Goal: Task Accomplishment & Management: Use online tool/utility

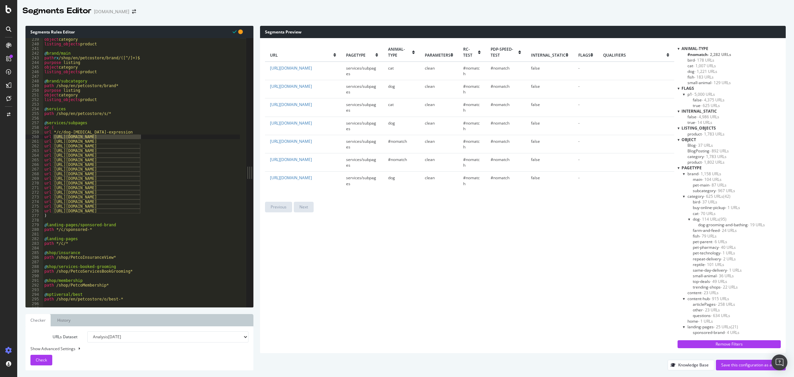
scroll to position [124, 0]
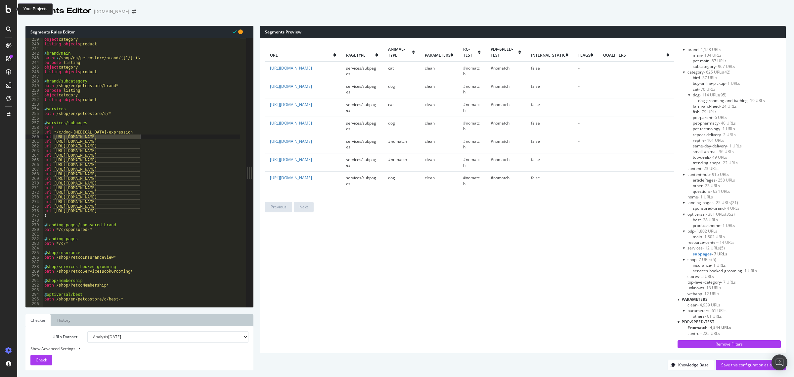
click at [8, 8] on icon at bounding box center [9, 9] width 6 height 8
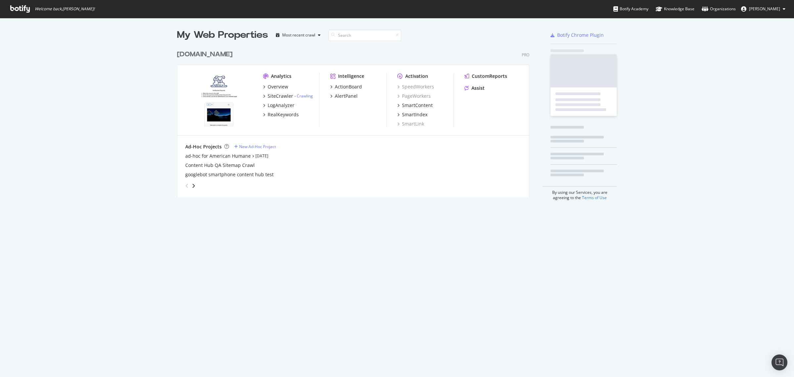
scroll to position [371, 782]
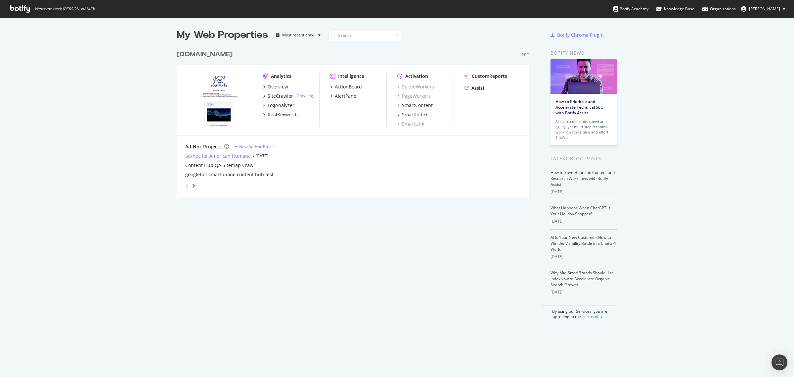
click at [234, 157] on div "ad-hoc for American Humane" at bounding box center [218, 156] width 66 height 7
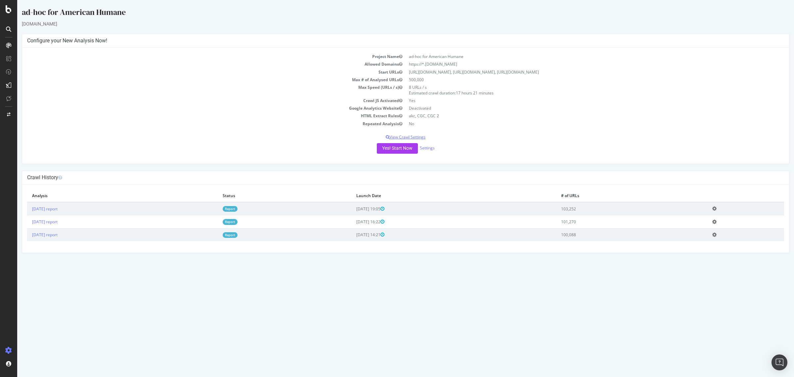
click at [419, 134] on p "View Crawl Settings" at bounding box center [405, 137] width 757 height 6
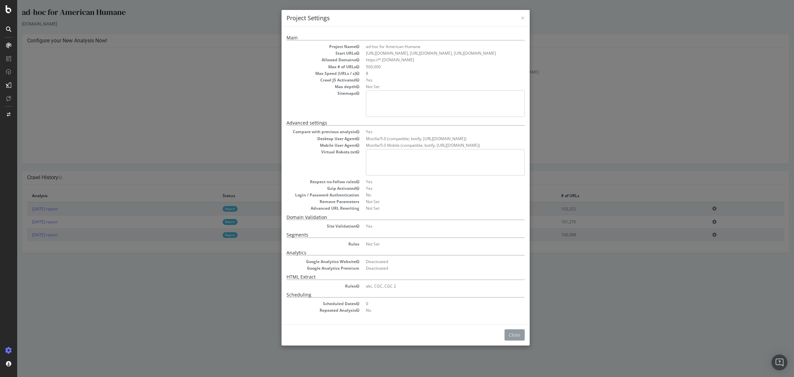
click at [518, 339] on button "Close" at bounding box center [515, 334] width 20 height 11
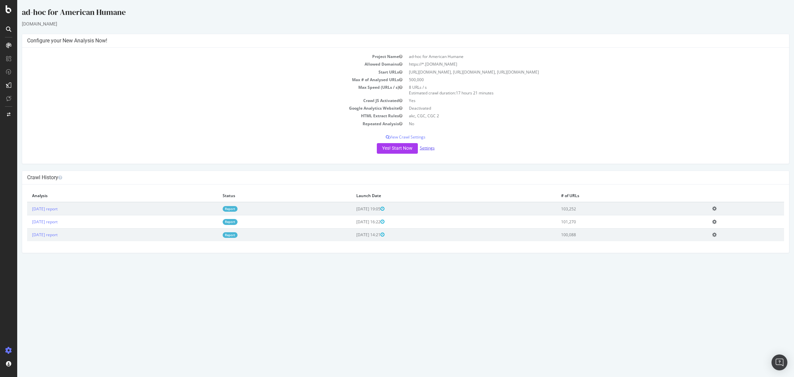
click at [432, 148] on link "Settings" at bounding box center [427, 148] width 15 height 6
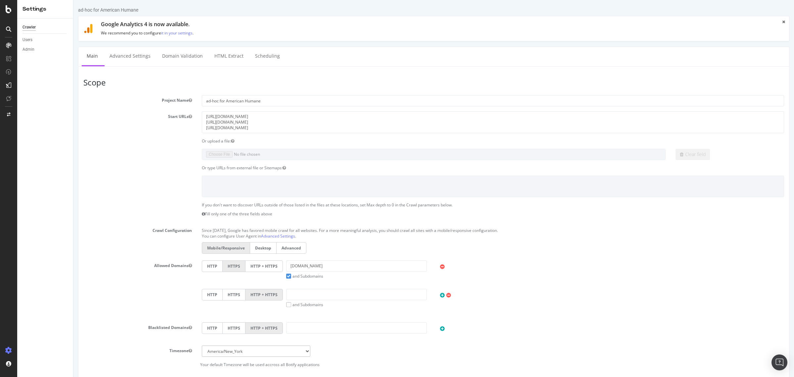
click at [121, 252] on div "Crawl Configuration Since [DATE], Google has favored mobile crawl for all websi…" at bounding box center [433, 240] width 711 height 30
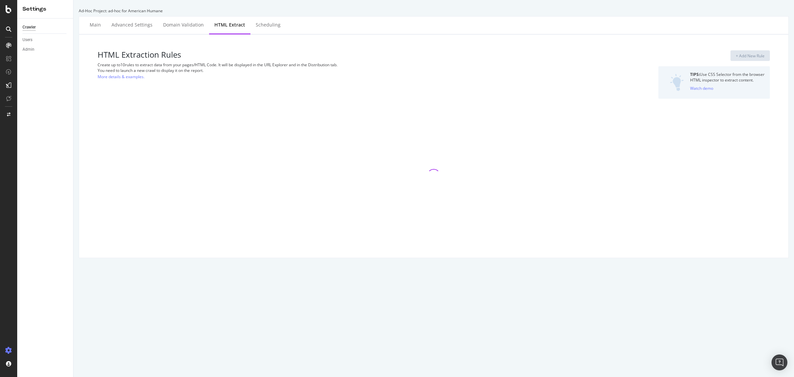
select select "exist"
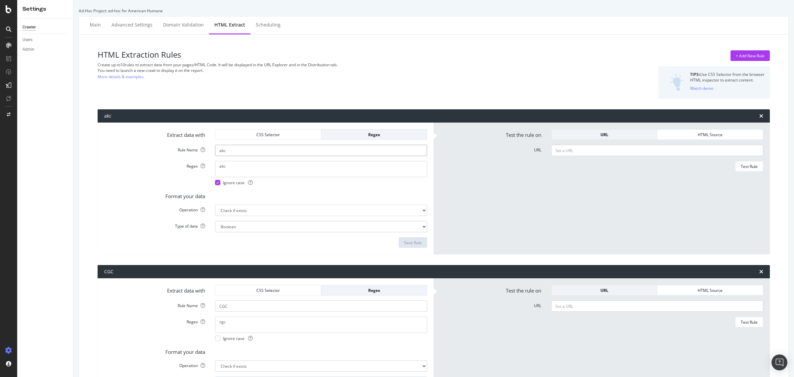
drag, startPoint x: 229, startPoint y: 153, endPoint x: 214, endPoint y: 151, distance: 15.6
click at [215, 151] on input "akc" at bounding box center [321, 150] width 212 height 11
type input "aquaculture"
drag, startPoint x: 229, startPoint y: 166, endPoint x: 216, endPoint y: 168, distance: 14.0
click at [216, 168] on textarea "akc" at bounding box center [321, 169] width 212 height 16
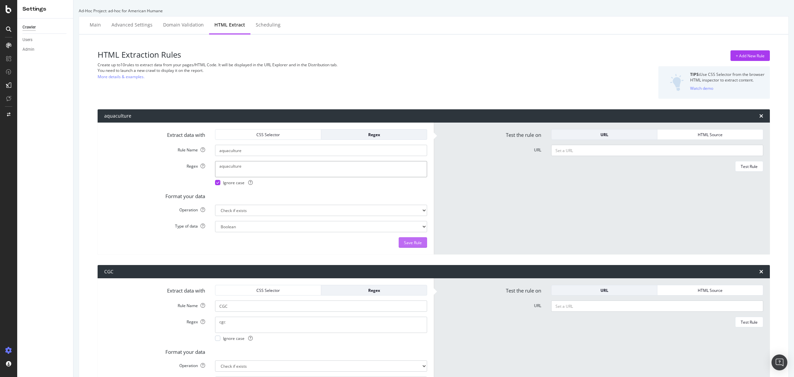
type textarea "aquaculture"
click at [408, 240] on div "Save Rule" at bounding box center [413, 243] width 18 height 6
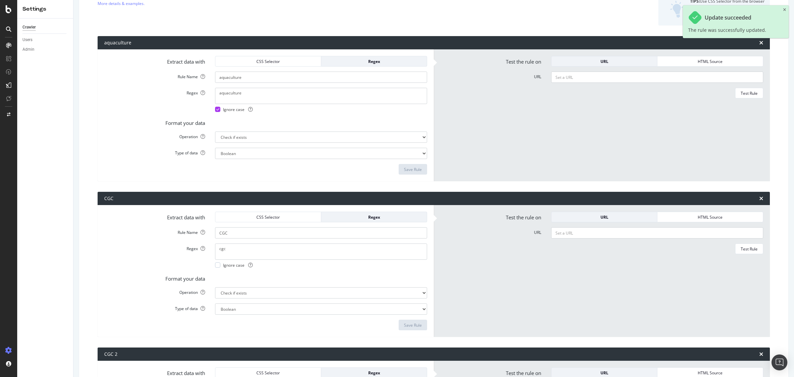
scroll to position [83, 0]
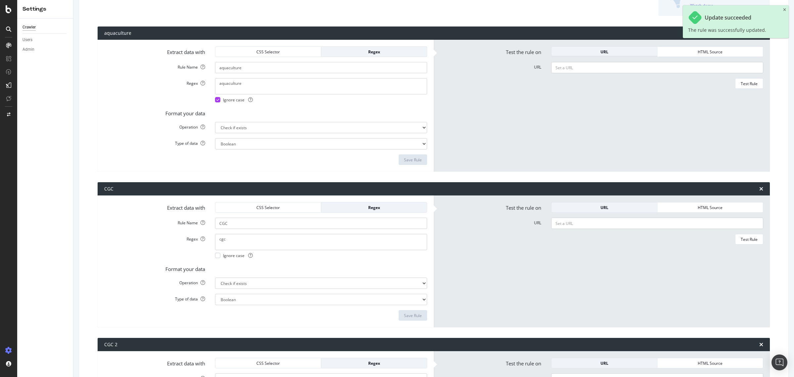
click at [594, 55] on div "URL" at bounding box center [604, 52] width 95 height 6
click at [577, 65] on input "URL" at bounding box center [658, 67] width 212 height 11
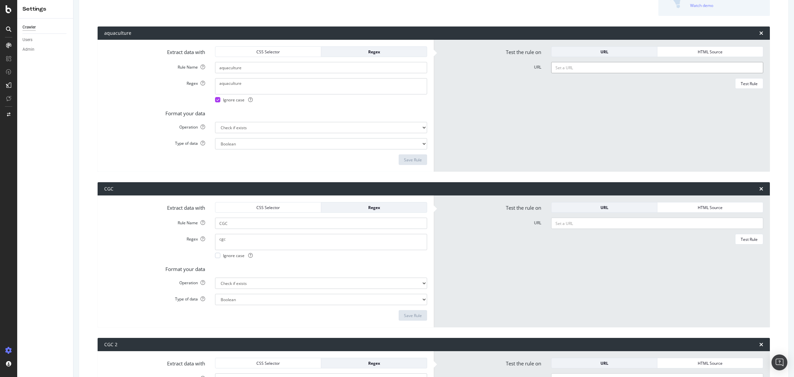
click at [569, 72] on input "URL" at bounding box center [658, 67] width 212 height 11
paste input "[URL][DOMAIN_NAME]"
type input "[URL][DOMAIN_NAME]"
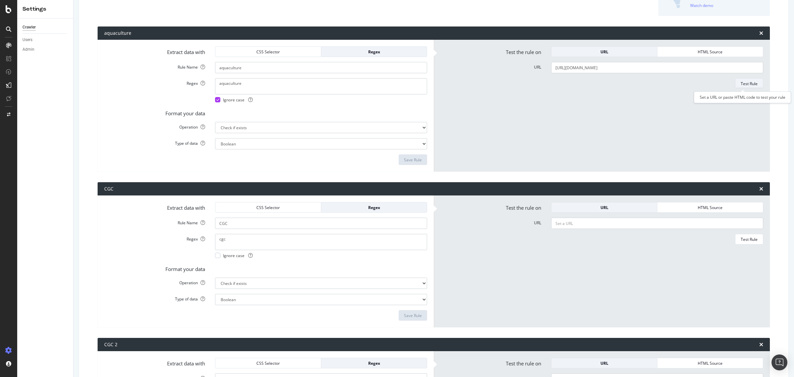
click at [742, 83] on div "Test Rule" at bounding box center [749, 84] width 17 height 6
click at [182, 268] on link "supported syntax." at bounding box center [182, 268] width 33 height 7
drag, startPoint x: 221, startPoint y: 239, endPoint x: 213, endPoint y: 239, distance: 8.6
click at [213, 239] on div "cgc Ignore case" at bounding box center [321, 246] width 222 height 24
paste textarea "(?i)\b(?:aquaculture\b[\s\S]*?\bdonat\w*|\bdonat\w*[\s\S]*?\baquaculture\b)"
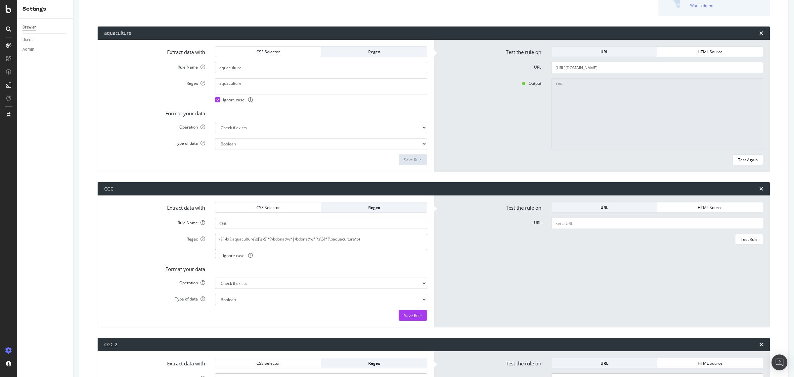
type textarea "(?i)\b(?:aquaculture\b[\s\S]*?\bdonat\w*|\bdonat\w*[\s\S]*?\baquaculture\b)"
click at [666, 70] on input "[URL][DOMAIN_NAME]" at bounding box center [658, 67] width 212 height 11
click at [585, 221] on input "URL" at bounding box center [658, 222] width 212 height 11
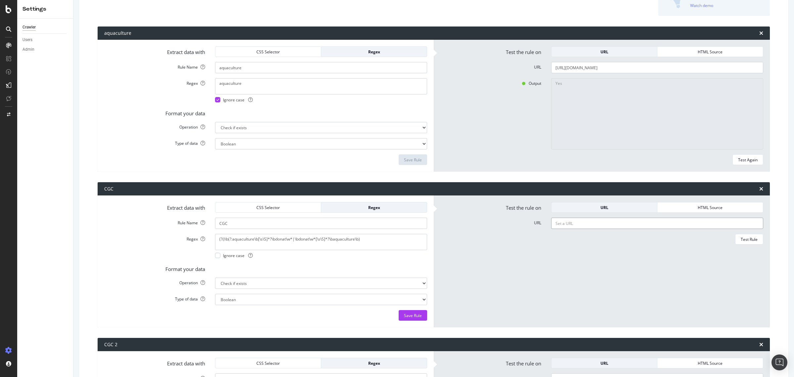
paste input "[URL][DOMAIN_NAME]"
type input "[URL][DOMAIN_NAME]"
click at [747, 242] on div "Test Rule" at bounding box center [749, 239] width 17 height 6
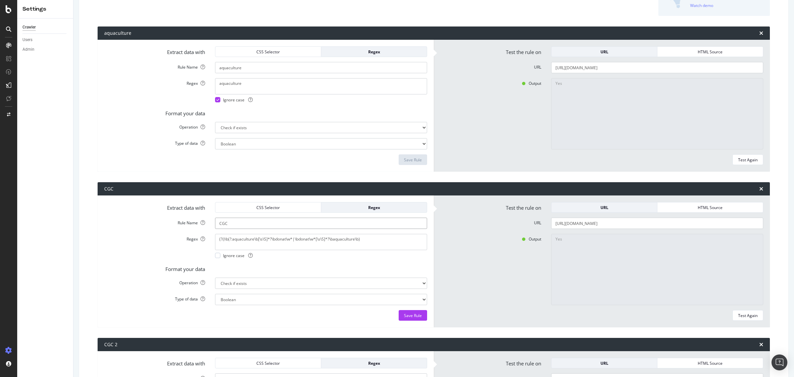
drag, startPoint x: 232, startPoint y: 222, endPoint x: 214, endPoint y: 222, distance: 18.5
click at [215, 222] on input "CGC" at bounding box center [321, 222] width 212 height 11
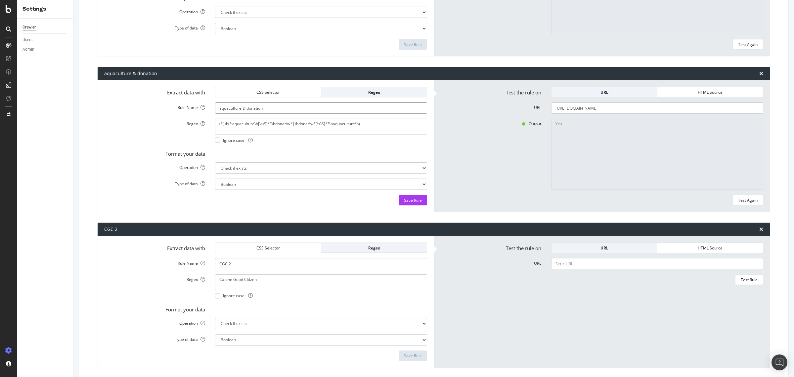
scroll to position [207, 0]
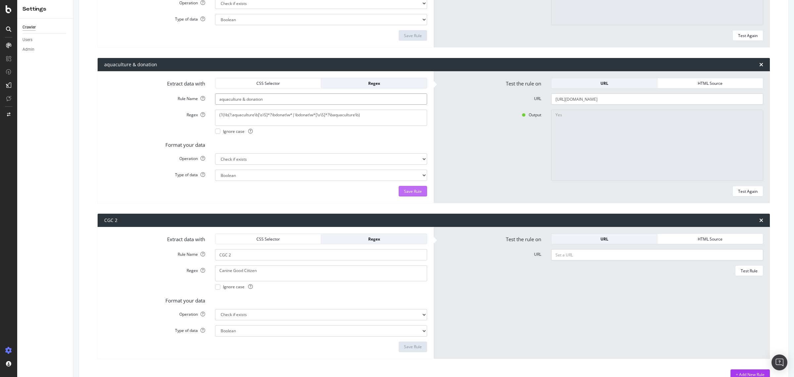
type input "aquaculture & donation"
click at [401, 189] on button "Save Rule" at bounding box center [413, 191] width 28 height 11
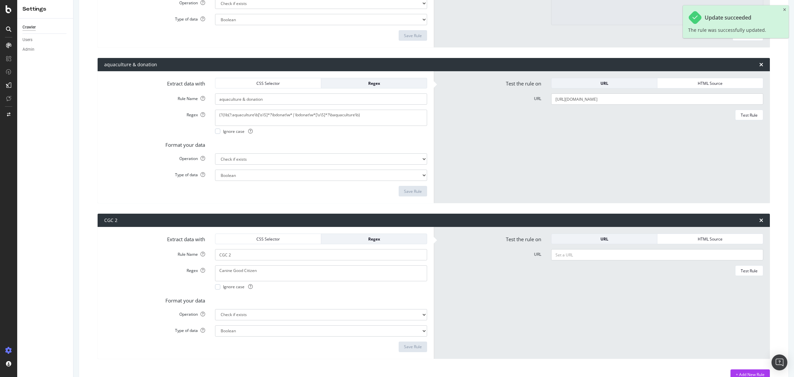
click at [756, 216] on div "CGC 2" at bounding box center [434, 220] width 673 height 13
click at [760, 218] on icon "times" at bounding box center [762, 219] width 4 height 5
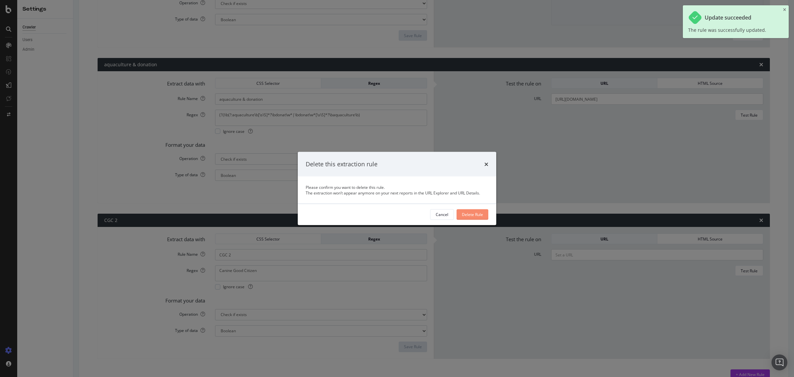
click at [462, 216] on div "Delete Rule" at bounding box center [472, 215] width 21 height 6
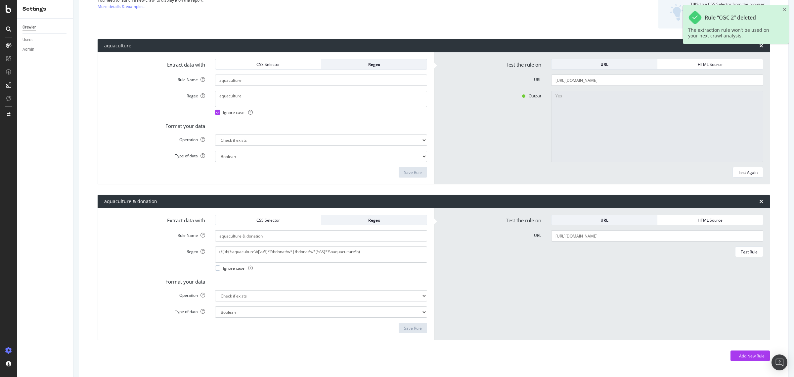
scroll to position [78, 0]
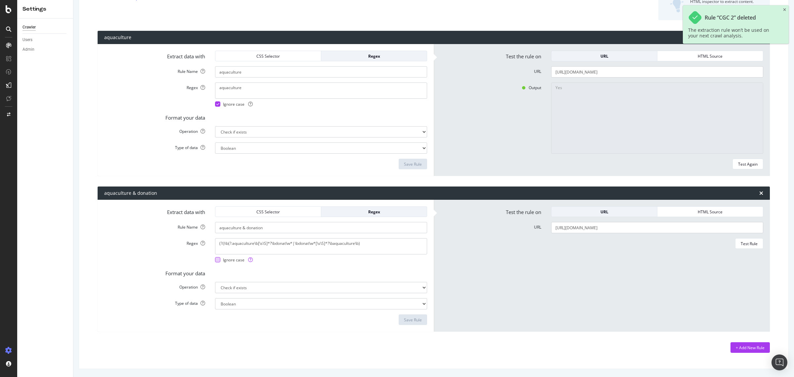
click at [218, 259] on div at bounding box center [217, 259] width 5 height 5
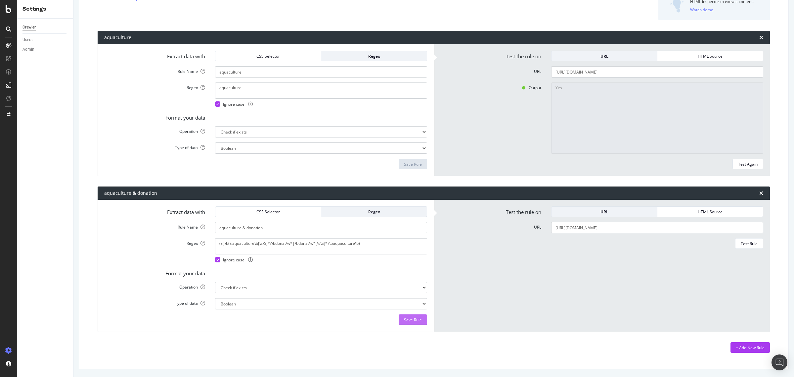
click at [412, 317] on div "Save Rule" at bounding box center [413, 320] width 18 height 6
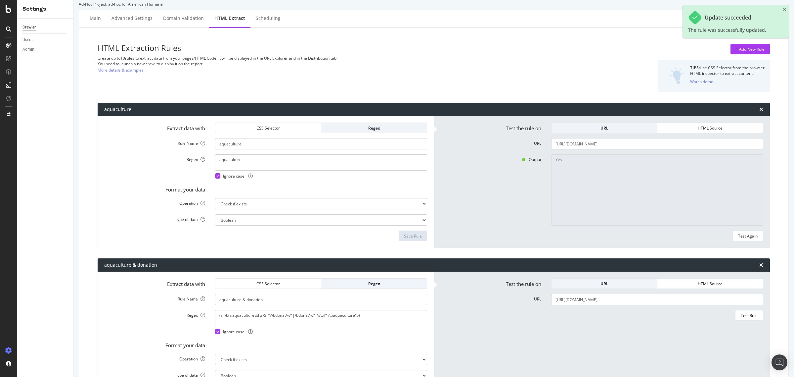
scroll to position [0, 0]
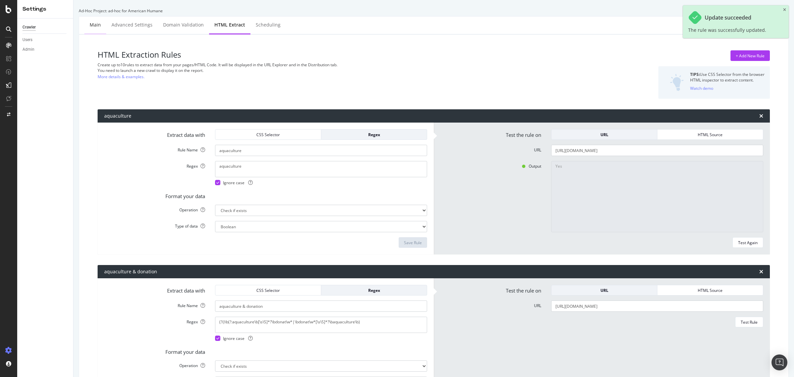
click at [93, 25] on div "Main" at bounding box center [95, 25] width 11 height 7
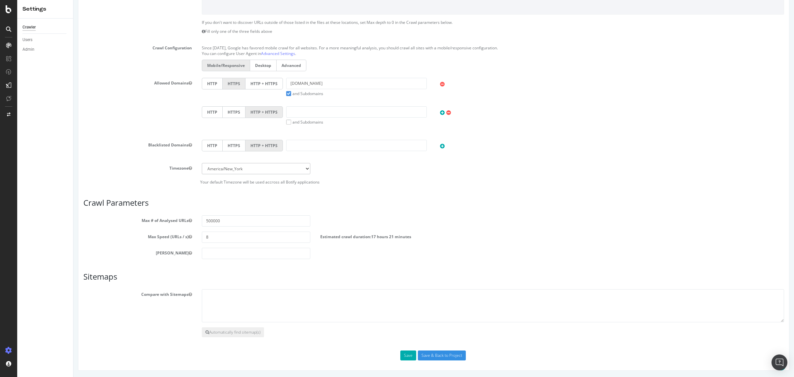
scroll to position [184, 0]
click at [435, 353] on input "Save & Back to Project" at bounding box center [442, 355] width 48 height 10
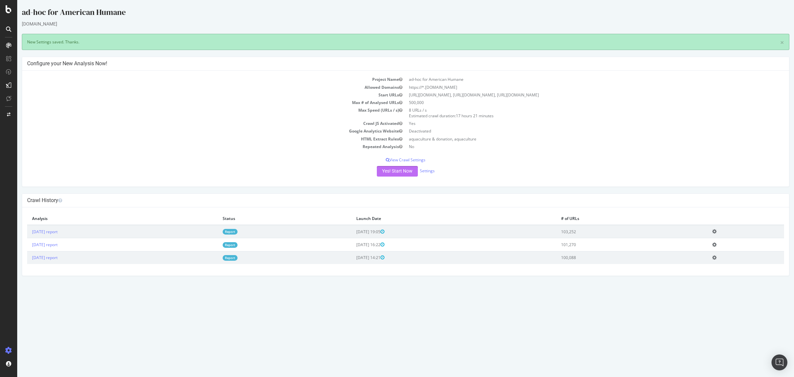
click at [408, 169] on button "Yes! Start Now" at bounding box center [397, 171] width 41 height 11
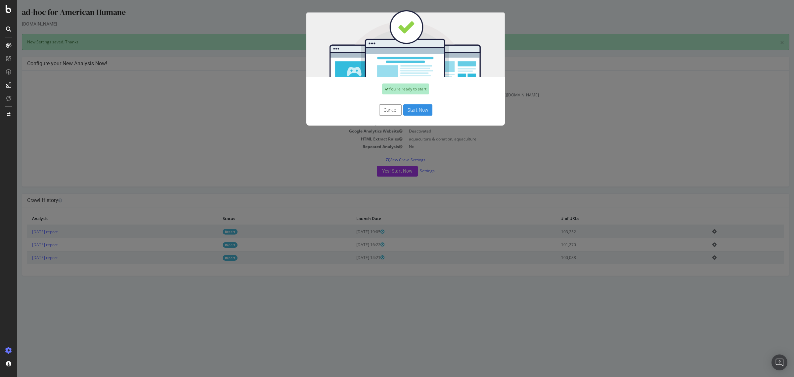
click at [415, 111] on button "Start Now" at bounding box center [418, 109] width 29 height 11
